Goal: Find specific page/section: Find specific page/section

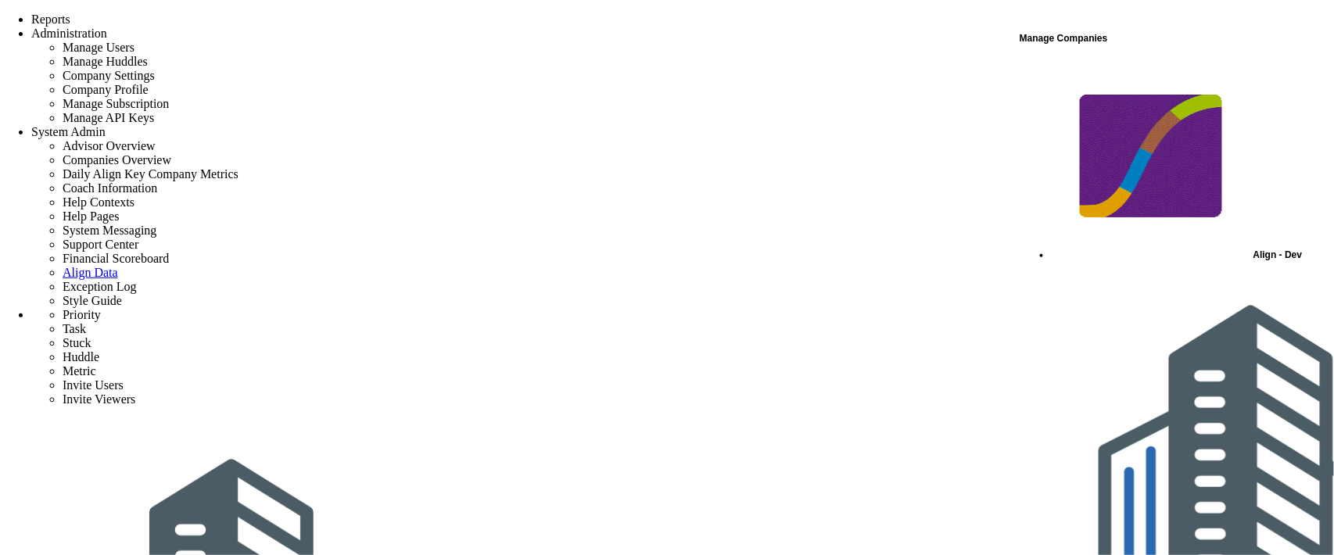
click at [1253, 249] on span "Align - Dev" at bounding box center [1277, 254] width 49 height 11
